Goal: Check status

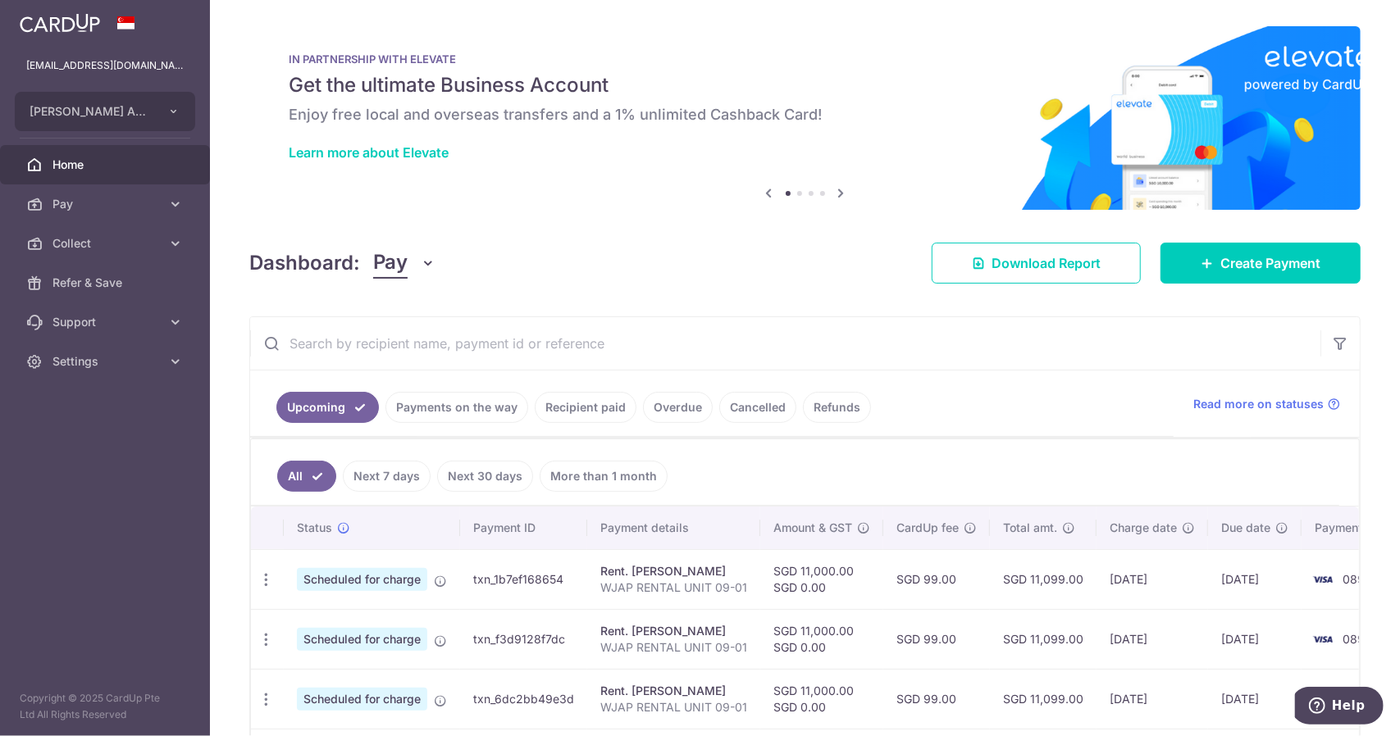
click at [566, 347] on input "text" at bounding box center [785, 343] width 1070 height 52
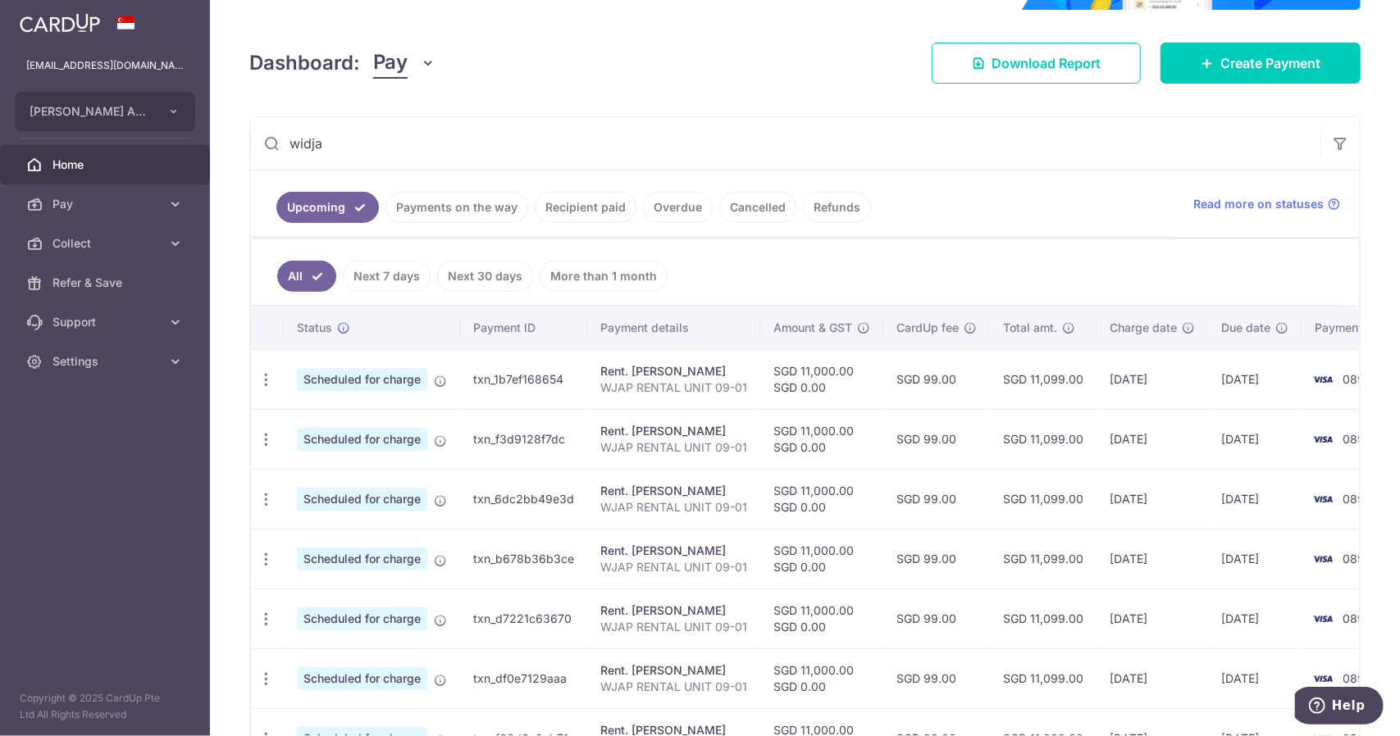
scroll to position [185, 0]
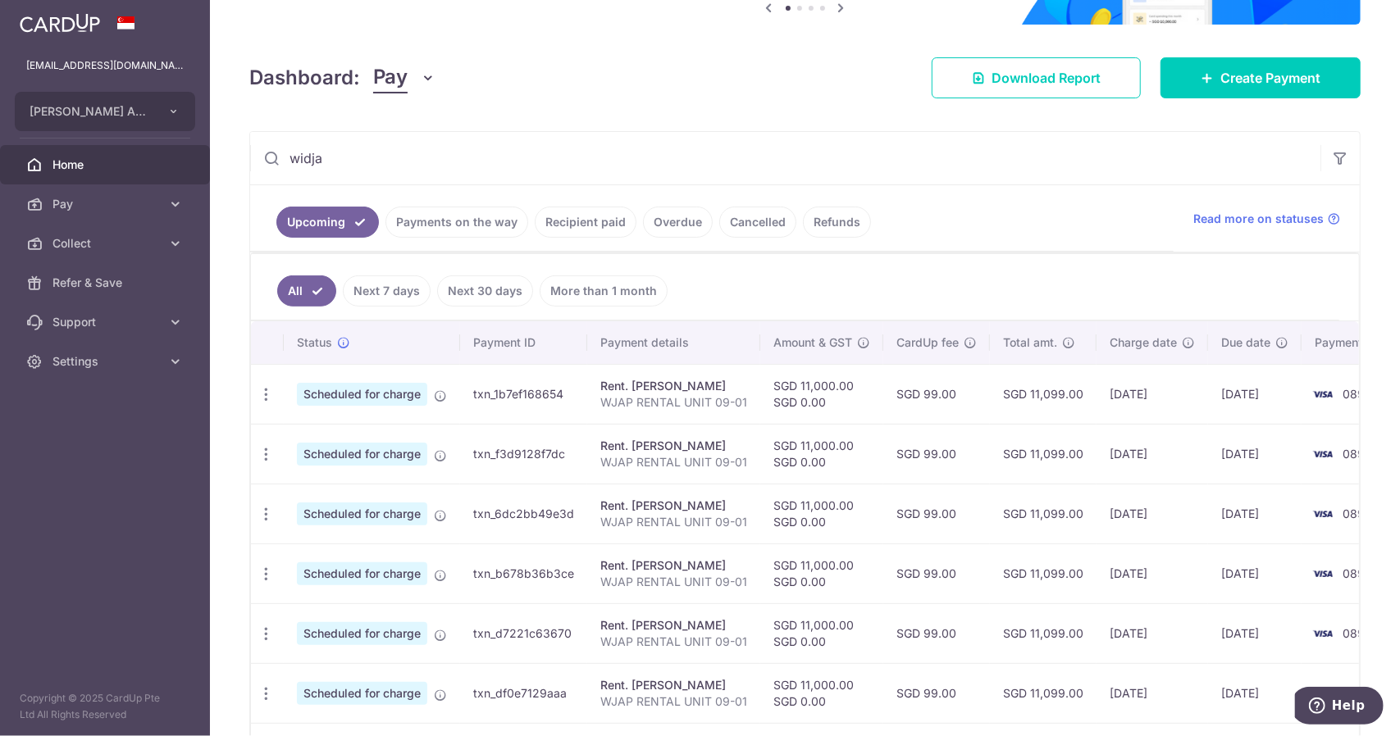
type input "widja"
click at [567, 222] on link "Recipient paid" at bounding box center [586, 222] width 102 height 31
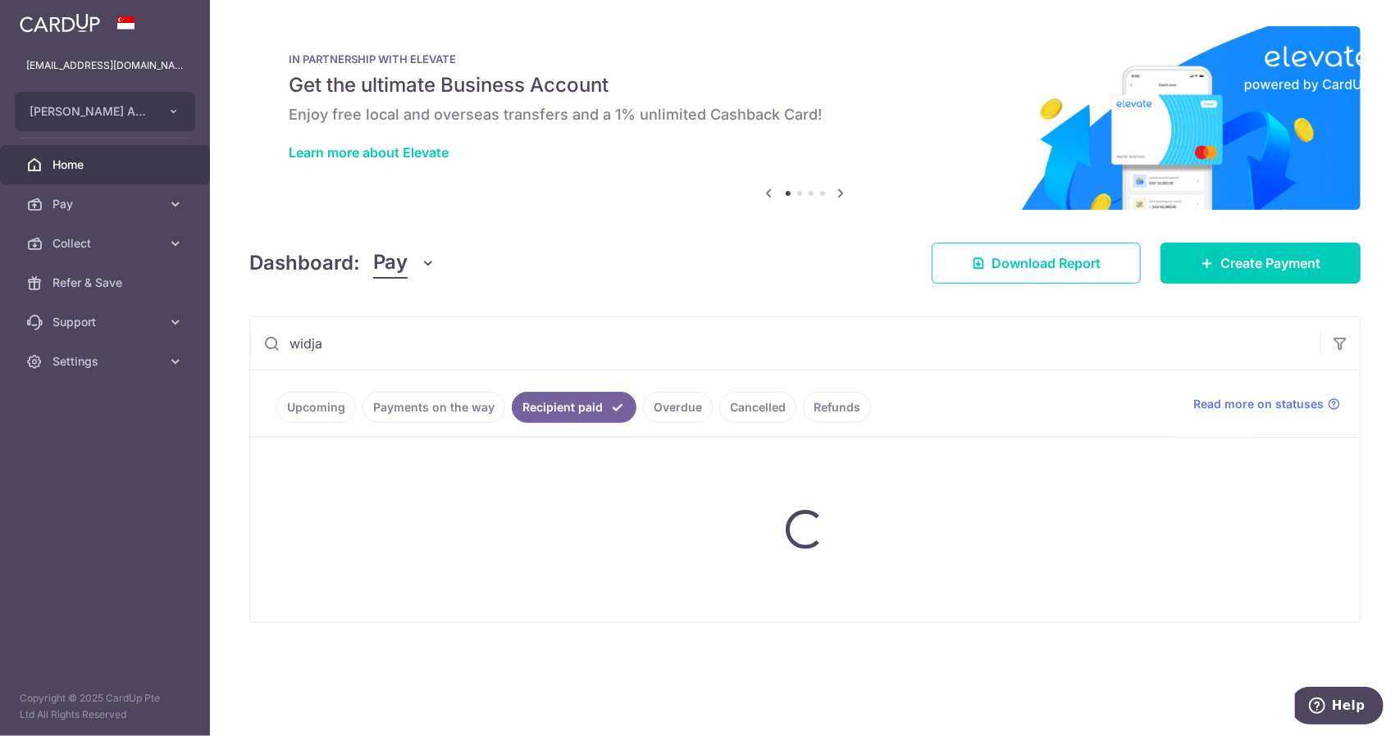
scroll to position [0, 0]
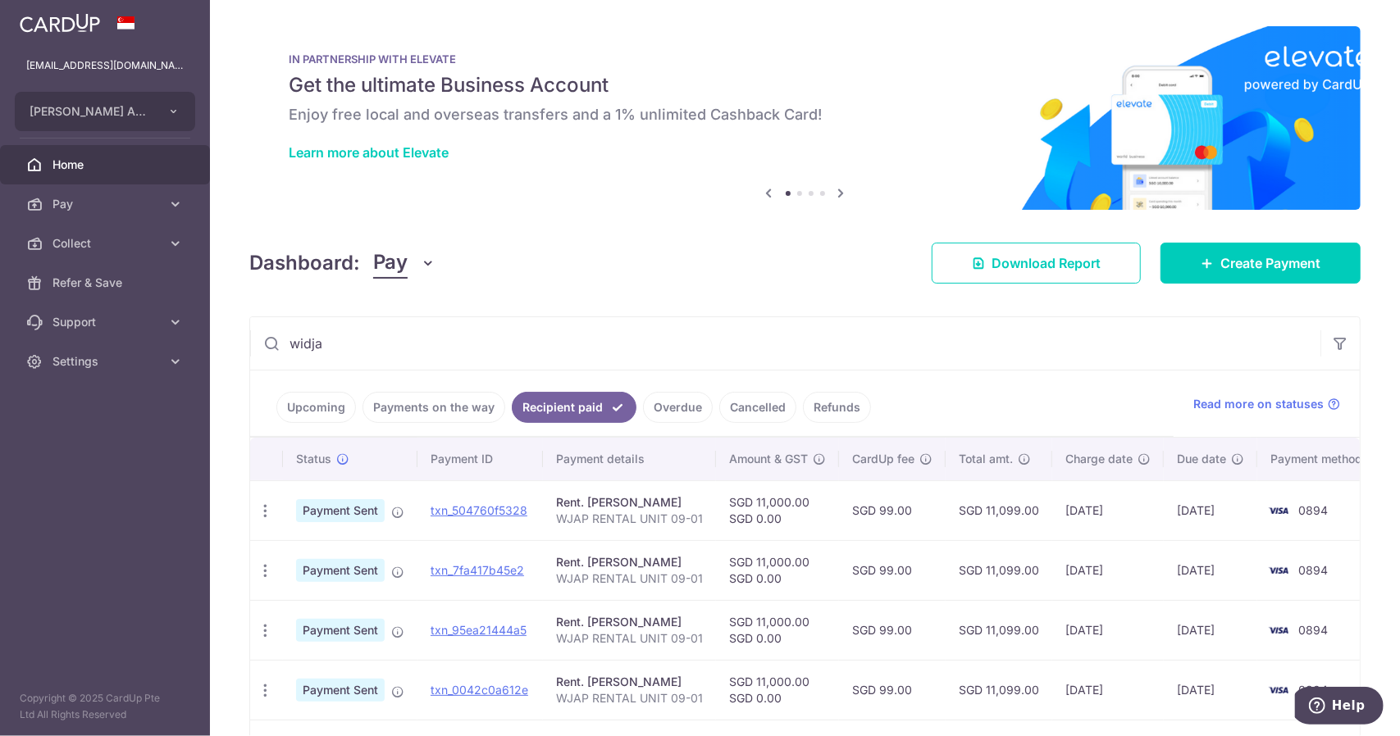
click at [376, 348] on input "widja" at bounding box center [785, 343] width 1070 height 52
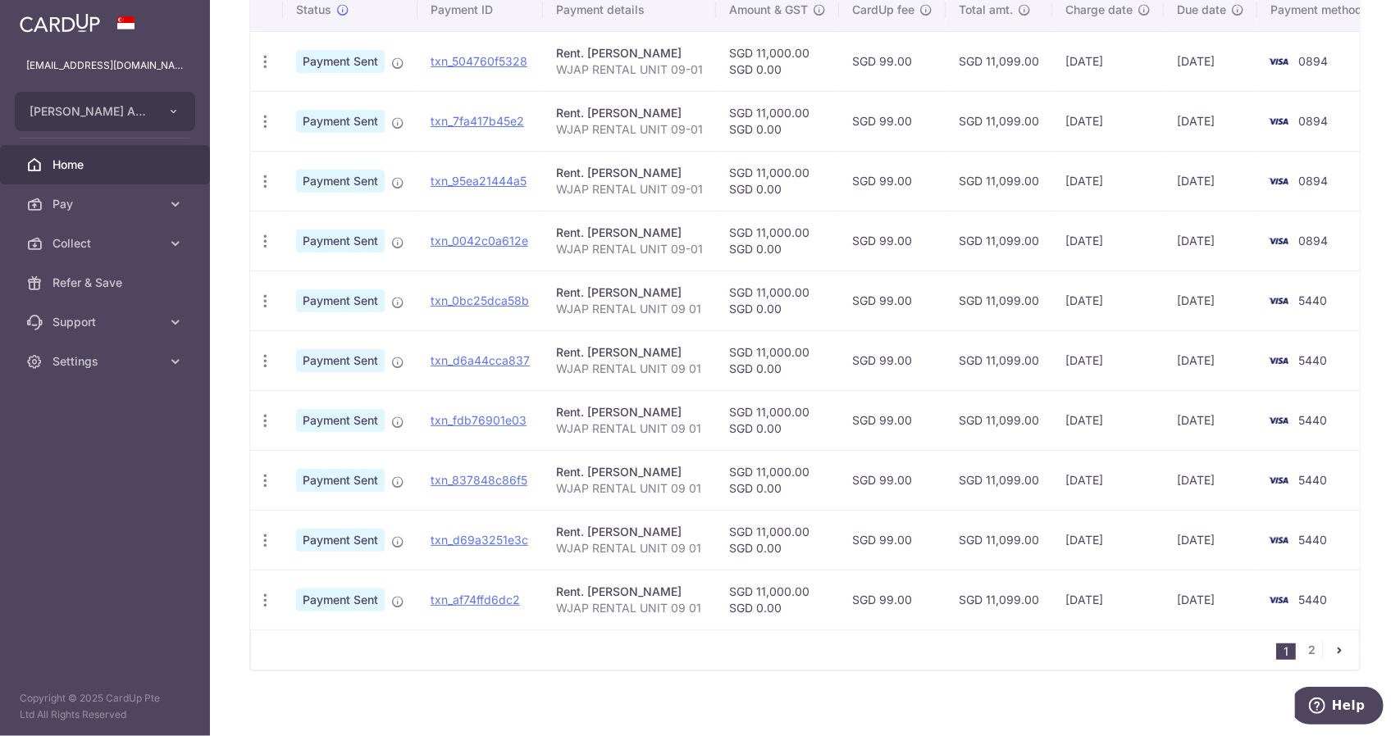
scroll to position [464, 0]
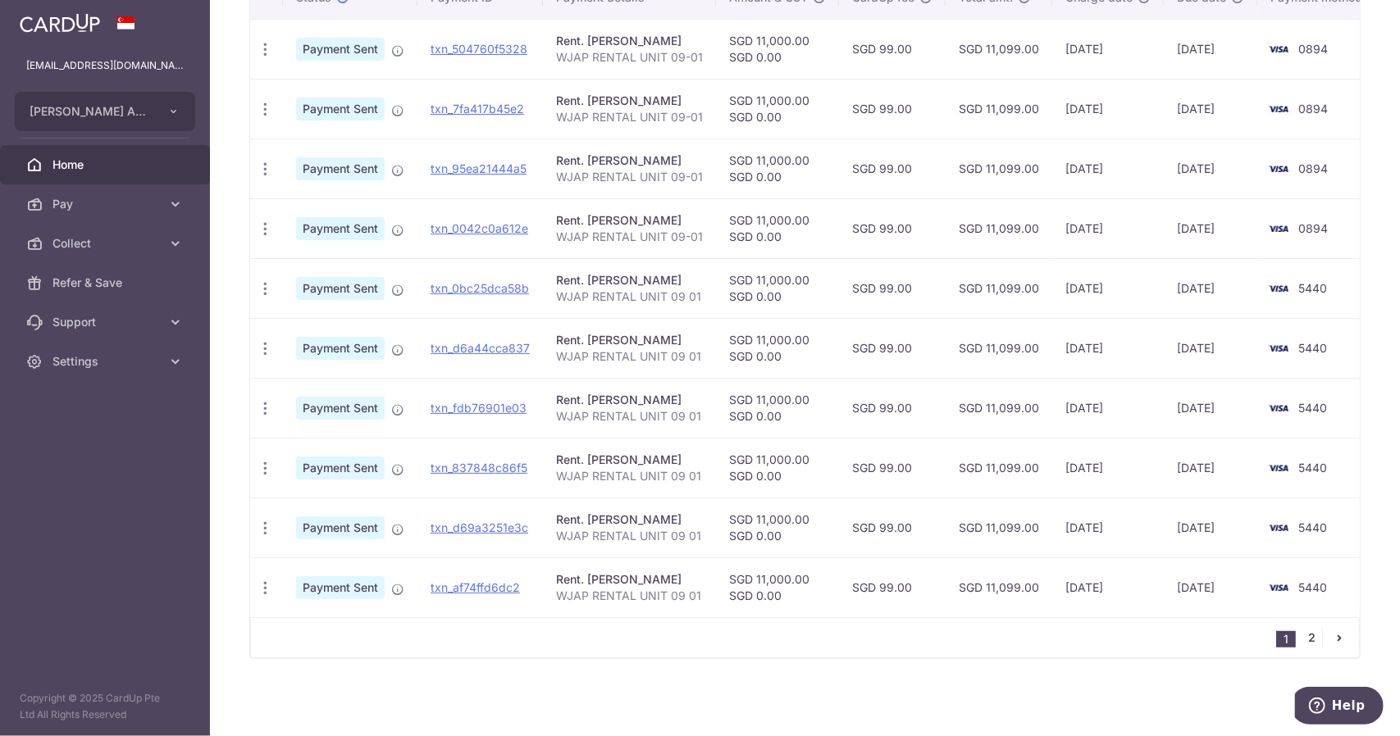
click at [1302, 643] on link "2" at bounding box center [1312, 638] width 20 height 20
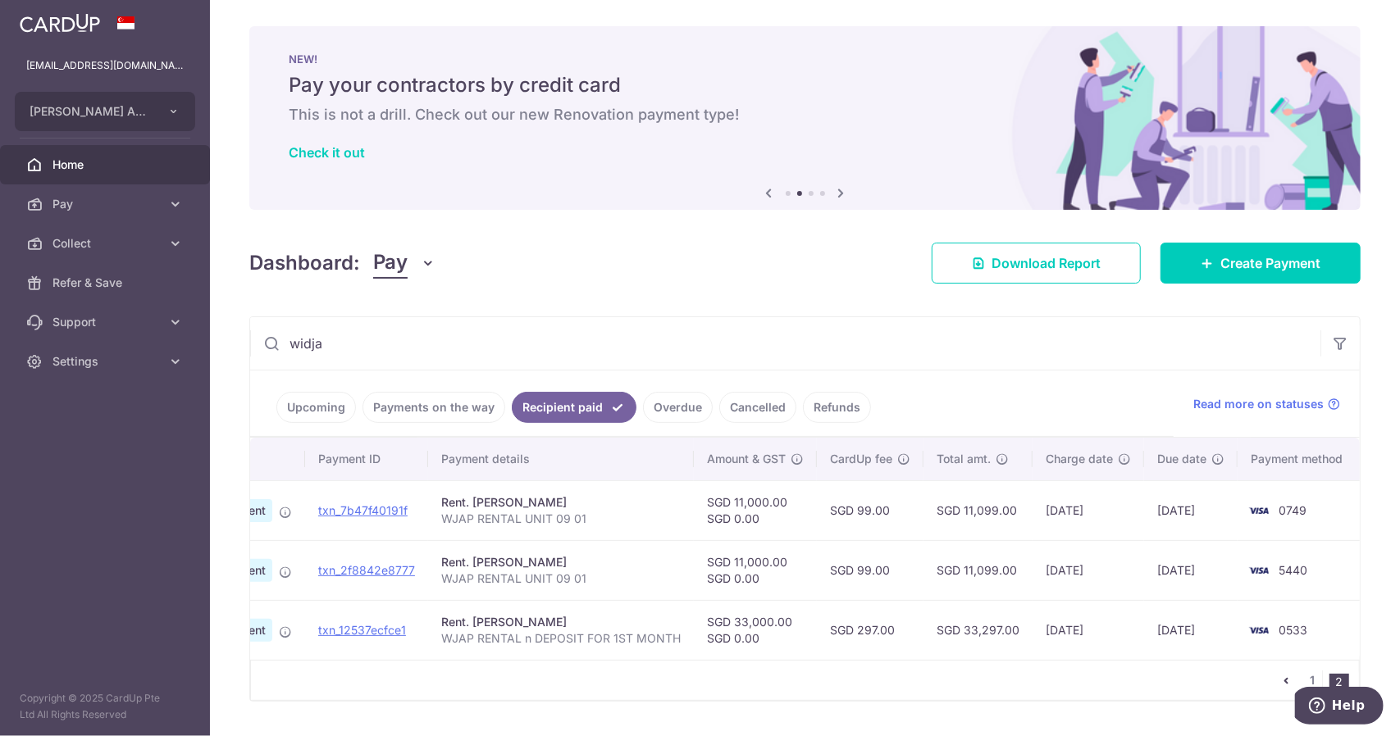
scroll to position [0, 113]
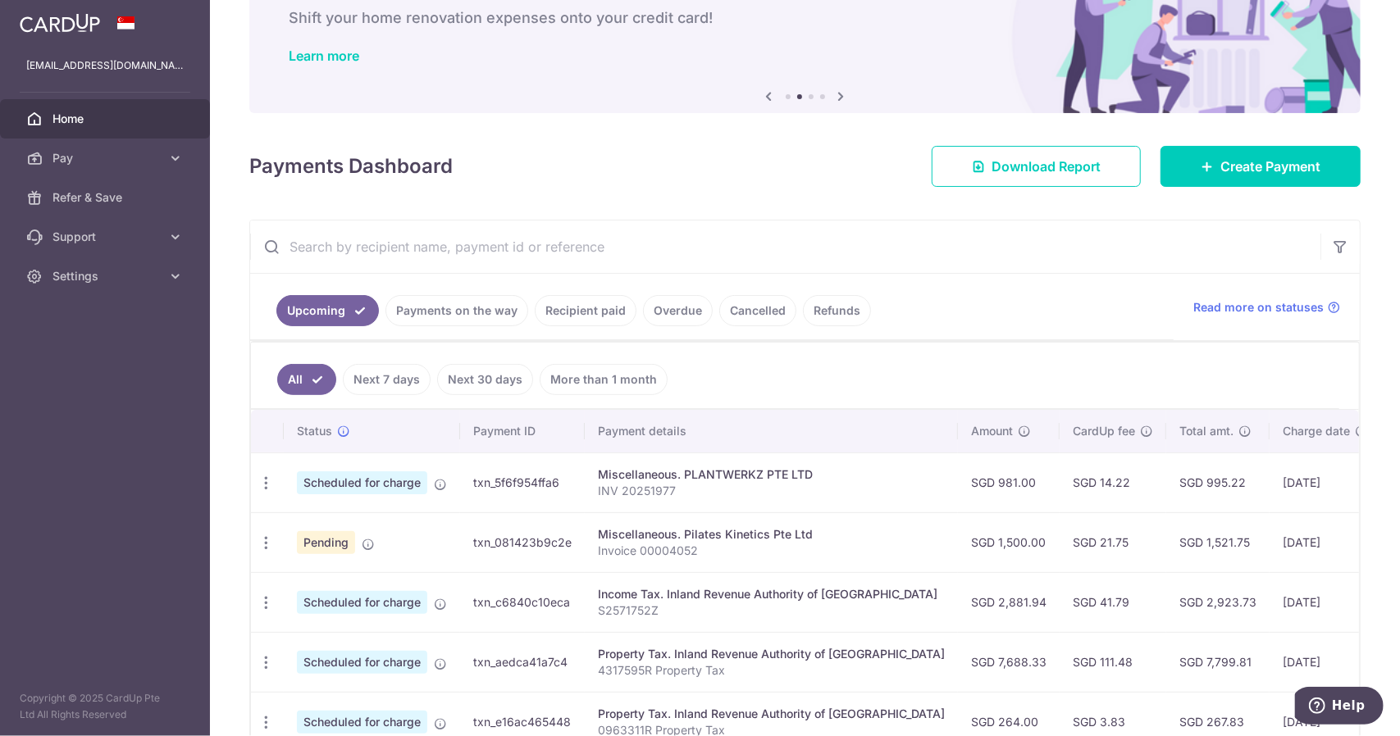
scroll to position [95, 0]
